Goal: Transaction & Acquisition: Purchase product/service

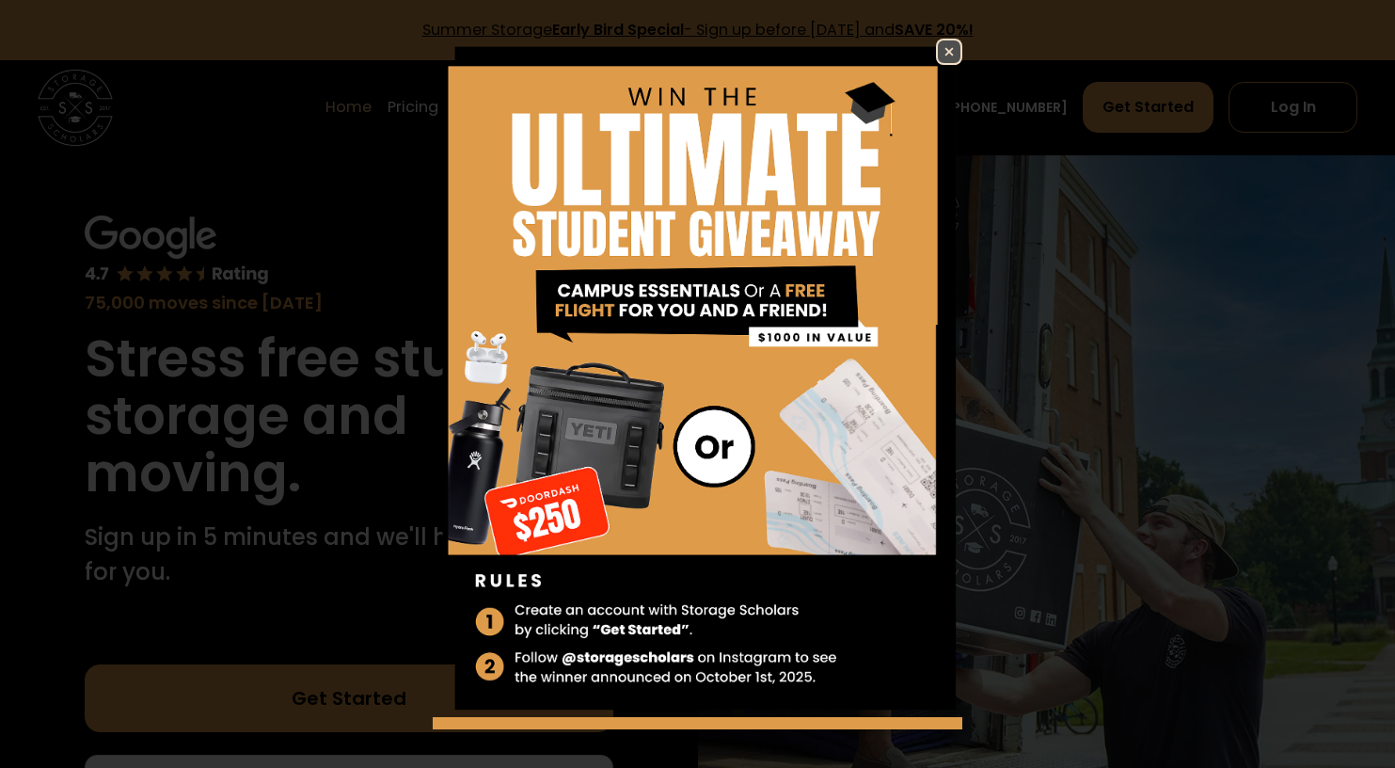
click at [945, 55] on img at bounding box center [949, 51] width 23 height 23
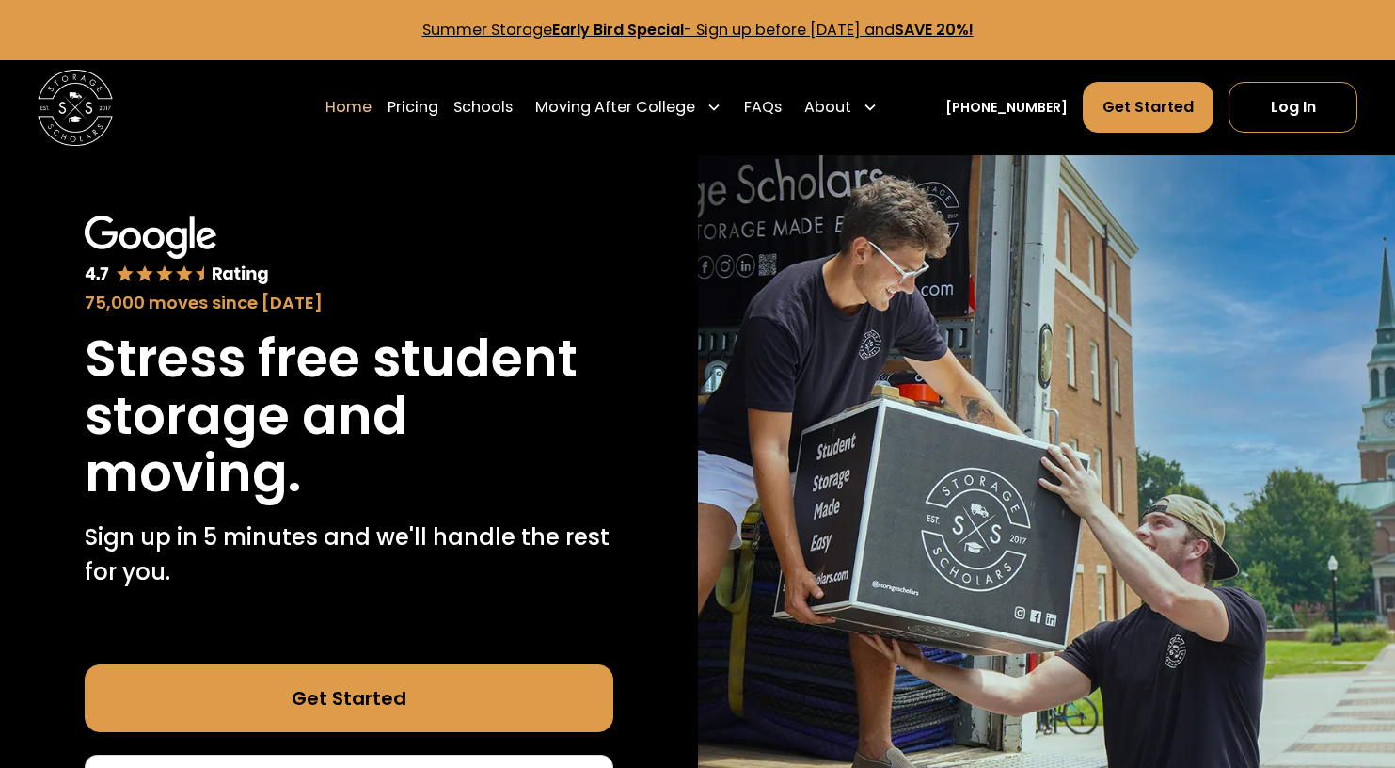
scroll to position [120, 0]
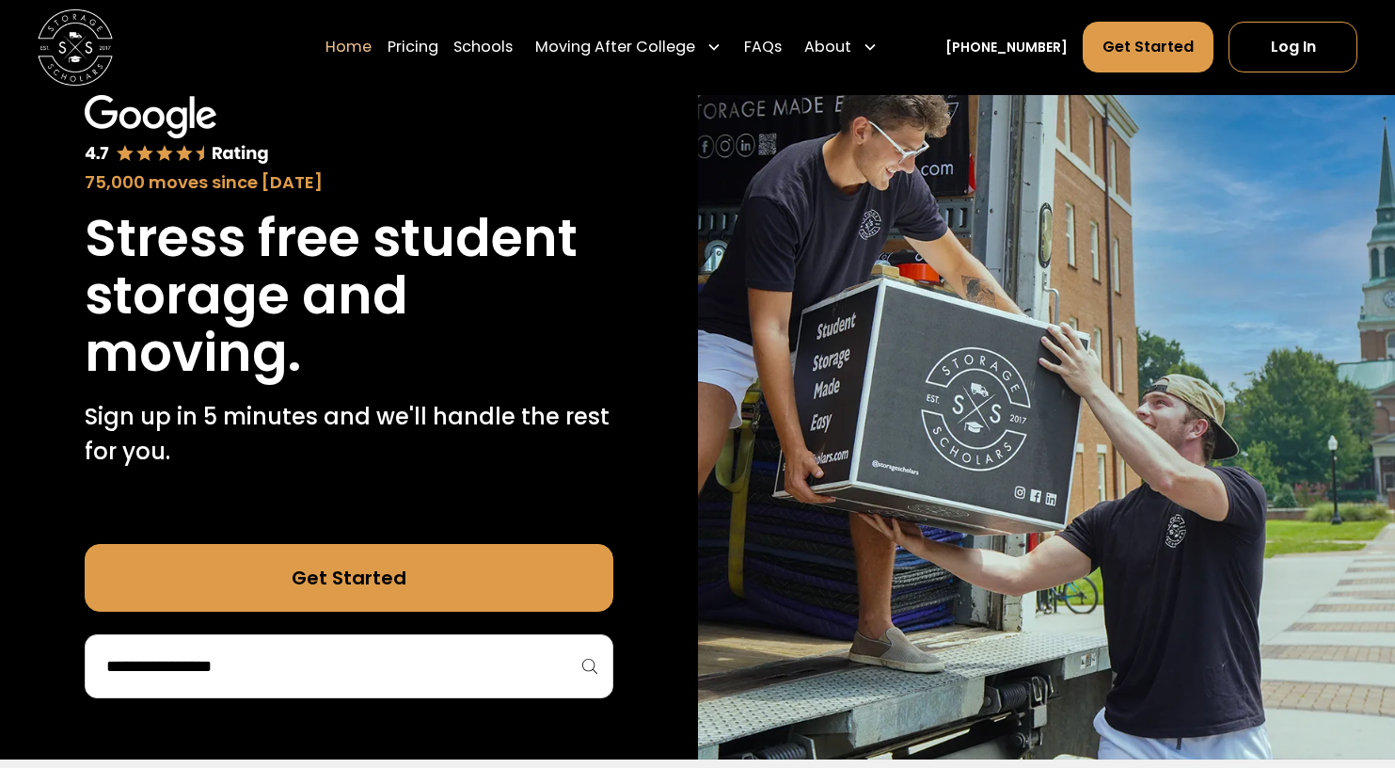
click at [325, 659] on input "search" at bounding box center [348, 666] width 489 height 32
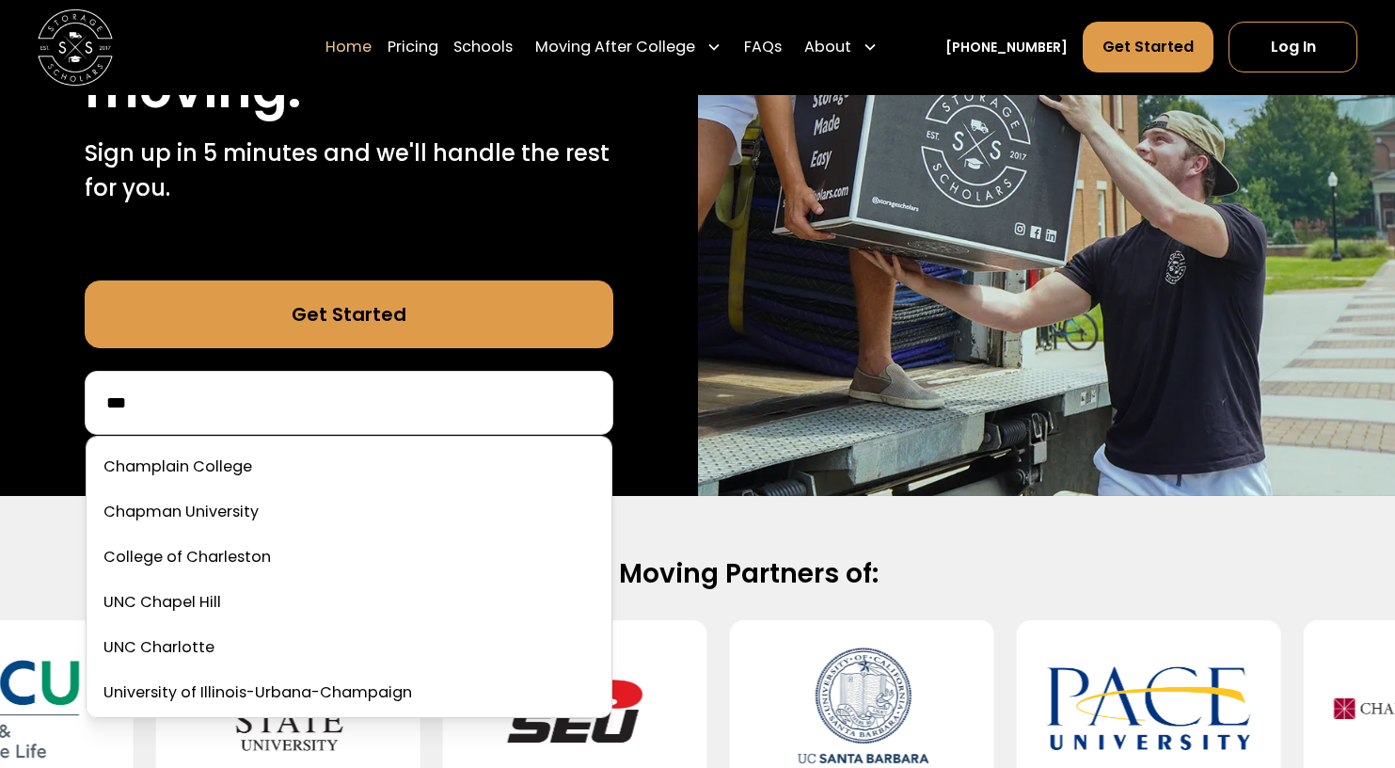
scroll to position [393, 0]
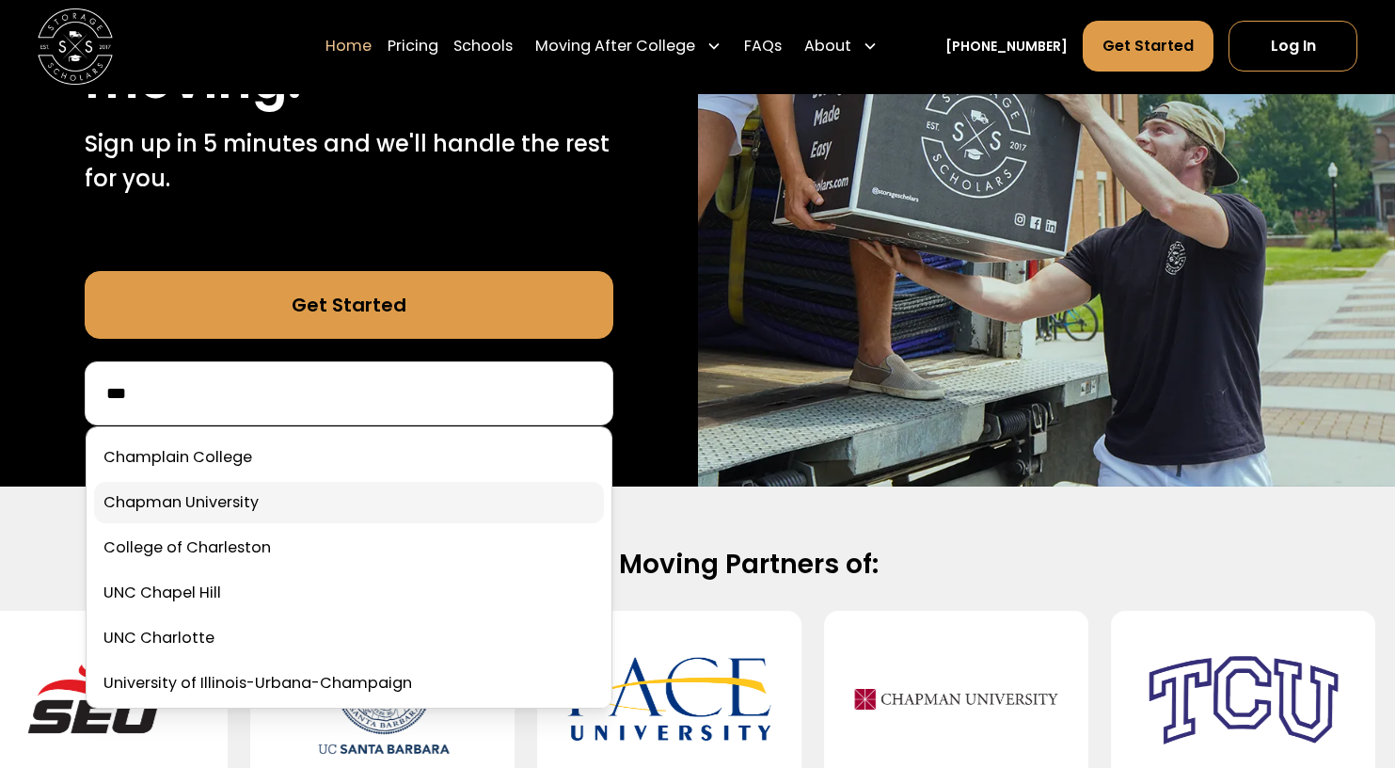
type input "***"
click at [200, 494] on link at bounding box center [349, 502] width 510 height 41
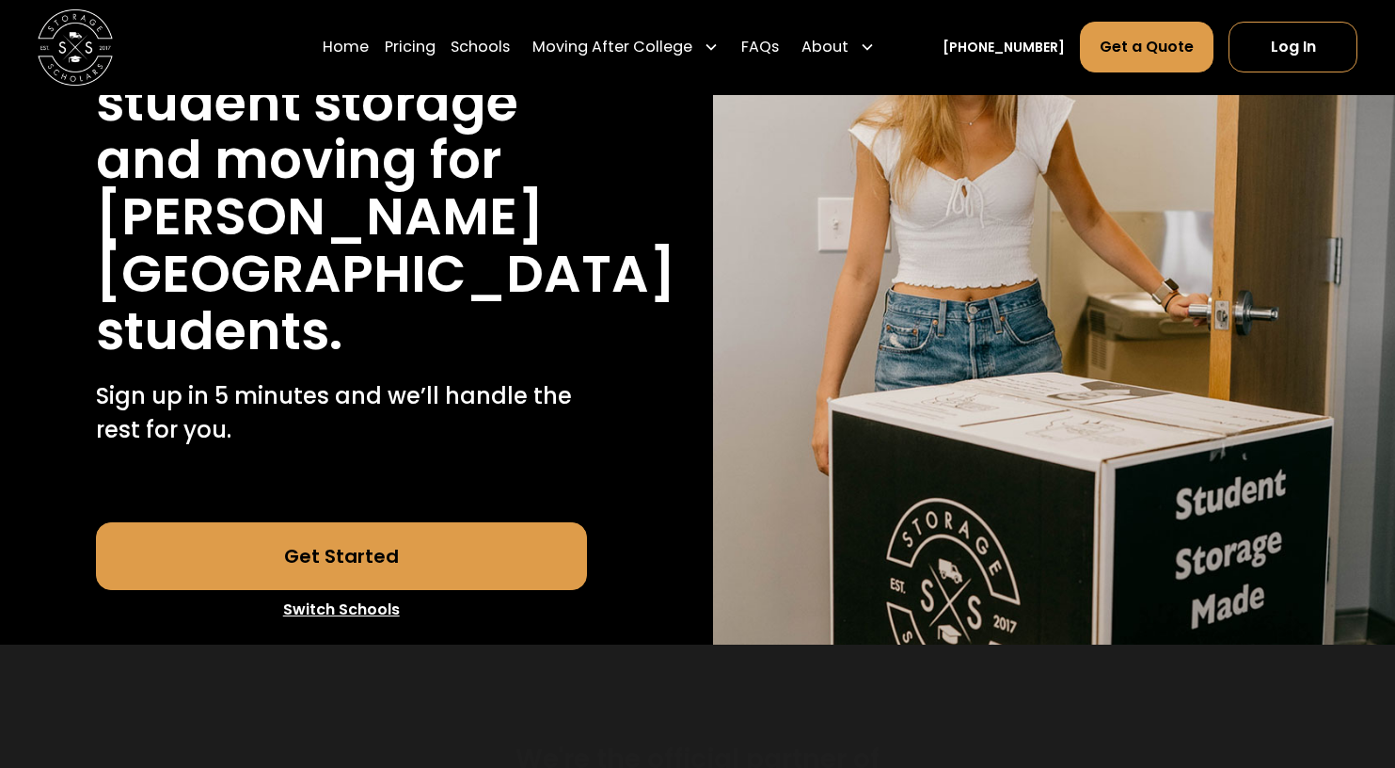
scroll to position [300, 0]
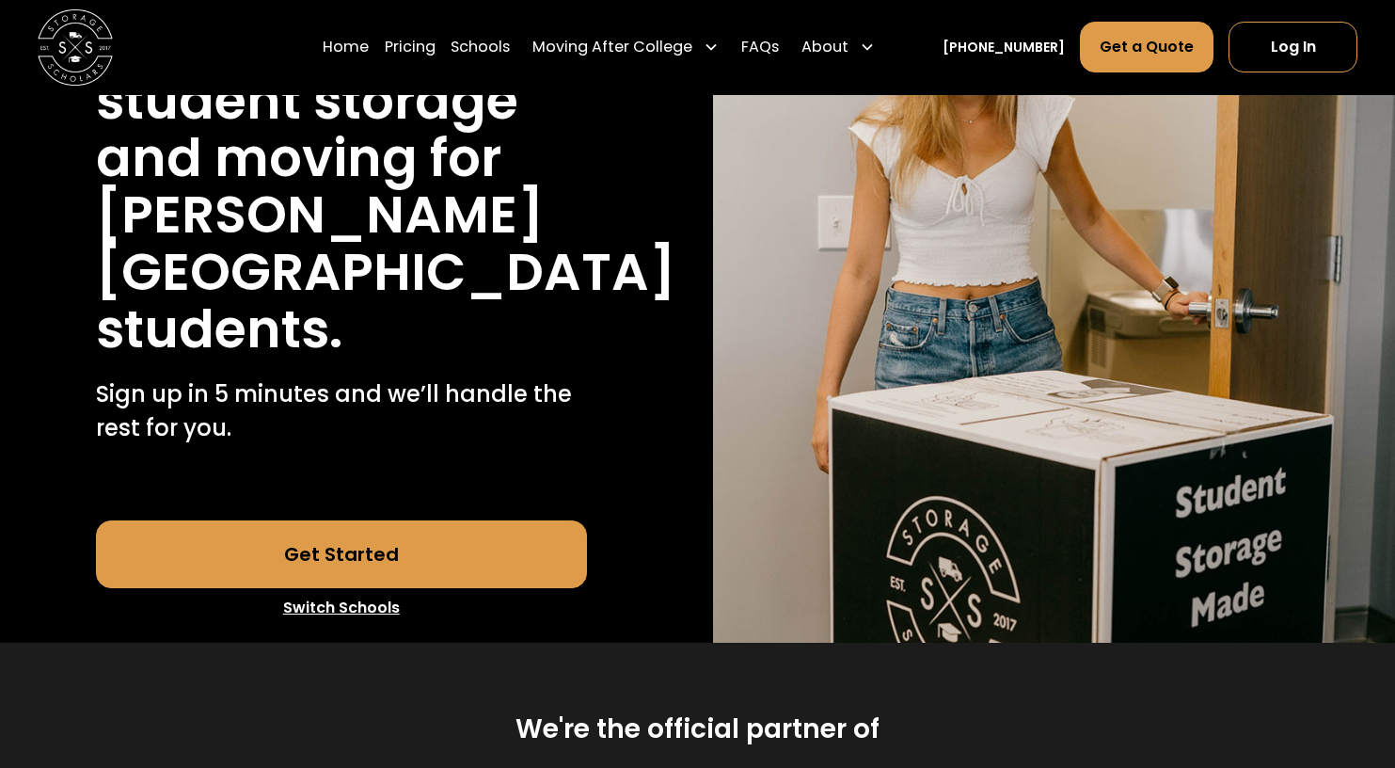
click at [352, 546] on link "Get Started" at bounding box center [341, 554] width 491 height 68
